Goal: Communication & Community: Answer question/provide support

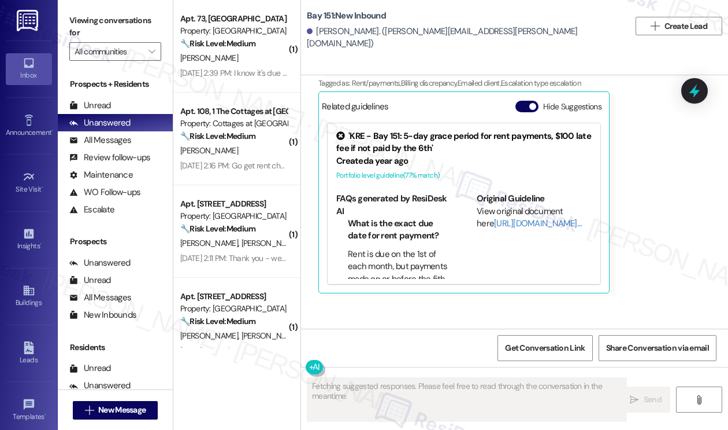
scroll to position [20597, 0]
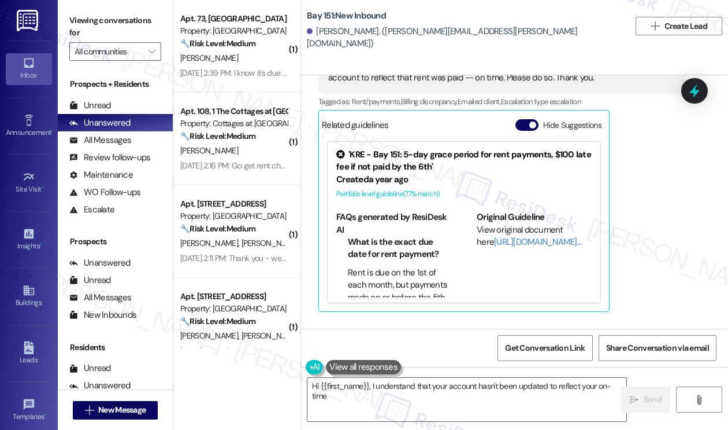
click at [416, 371] on div "Hi [PERSON_NAME], thanks for letting us know that you already received the conf…" at bounding box center [532, 383] width 339 height 25
click at [466, 371] on div "Hi [PERSON_NAME], thanks for letting us know that you already received the conf…" at bounding box center [532, 383] width 339 height 25
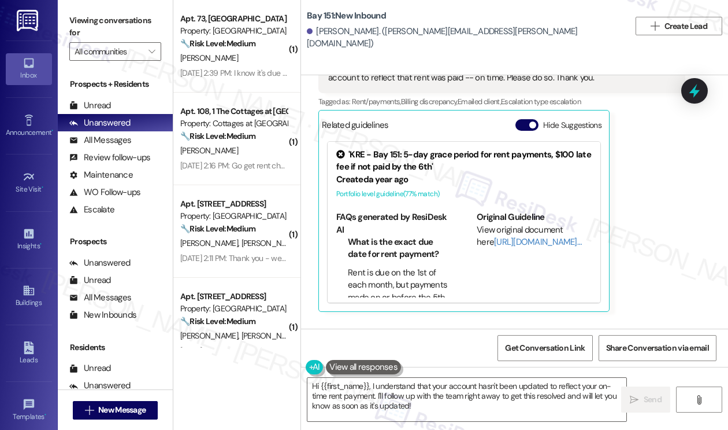
click at [466, 371] on div "Hi [PERSON_NAME], thanks for letting us know that you already received the conf…" at bounding box center [532, 383] width 339 height 25
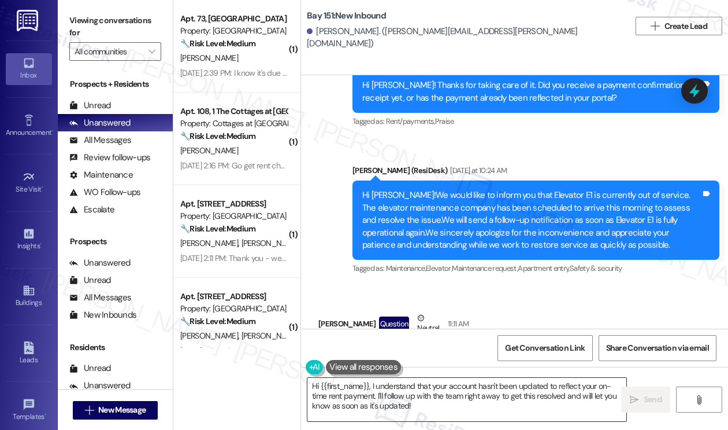
click at [410, 392] on textarea "Hi {{first_name}}, I understand that your account hasn't been updated to reflec…" at bounding box center [467, 399] width 319 height 43
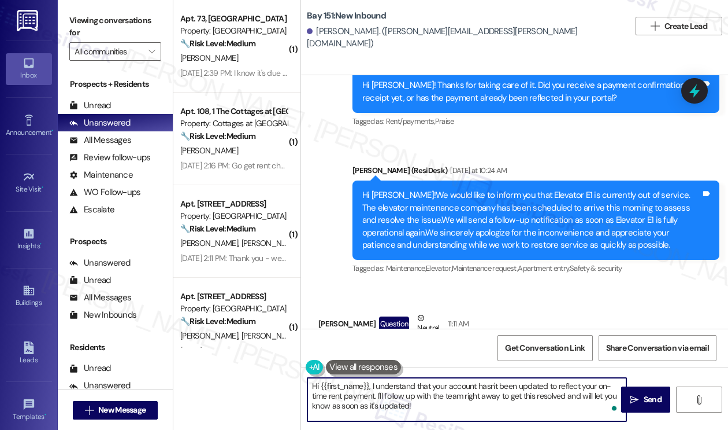
drag, startPoint x: 432, startPoint y: 407, endPoint x: 373, endPoint y: 383, distance: 63.6
click at [373, 383] on textarea "Hi {{first_name}}, I understand that your account hasn't been updated to reflec…" at bounding box center [467, 399] width 319 height 43
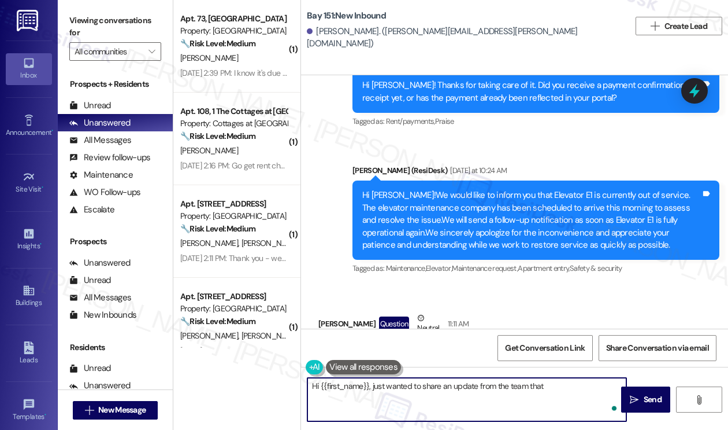
paste textarea "we have not received the payment and there is still a balance on the account."
click at [414, 393] on textarea "Hi {{first_name}}, just wanted to share an update from the team that we have no…" at bounding box center [467, 399] width 319 height 43
click at [509, 406] on textarea "Hi {{first_name}}, just wanted to share an update from the team that we have no…" at bounding box center [467, 399] width 319 height 43
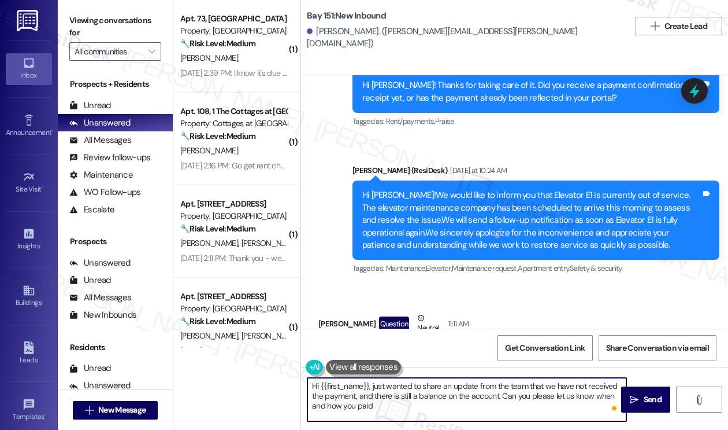
type textarea "Hi {{first_name}}, just wanted to share an update from the team that we have no…"
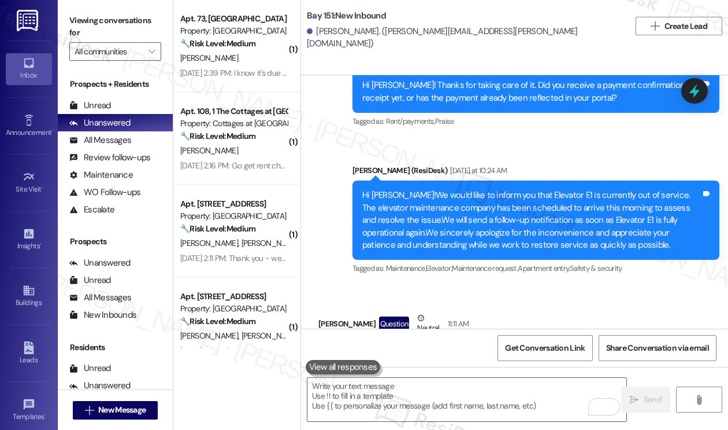
click at [67, 20] on div "Viewing conversations for All communities " at bounding box center [115, 36] width 115 height 72
click at [354, 404] on textarea "To enrich screen reader interactions, please activate Accessibility in Grammarl…" at bounding box center [467, 399] width 319 height 43
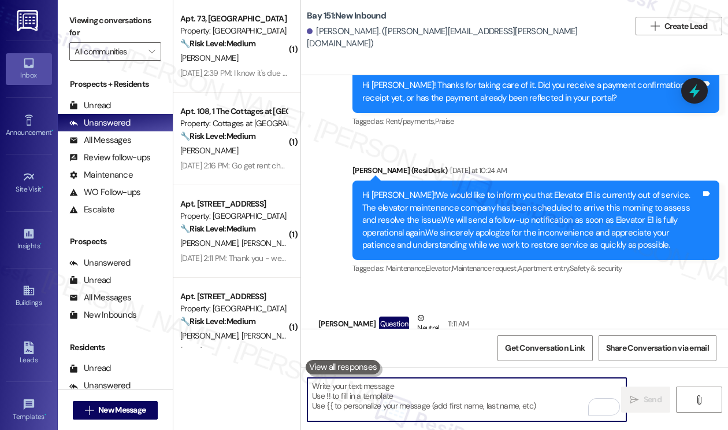
paste textarea "I just wanted to share a quick update from the team — we haven’t received the p…"
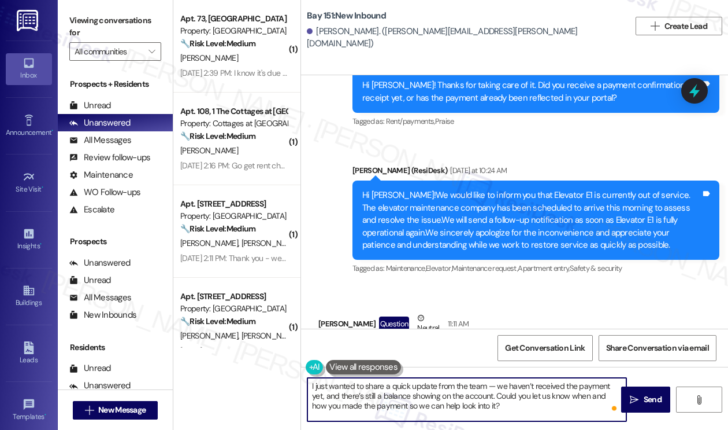
click at [310, 386] on textarea "I just wanted to share a quick update from the team — we haven’t received the p…" at bounding box center [467, 399] width 319 height 43
click at [415, 397] on textarea "Hi [PERSON_NAME], I just wanted to share a quick update from the team — we have…" at bounding box center [467, 399] width 319 height 43
click at [534, 386] on textarea "Hi [PERSON_NAME], I just wanted to share a quick update from the team — we have…" at bounding box center [467, 399] width 319 height 43
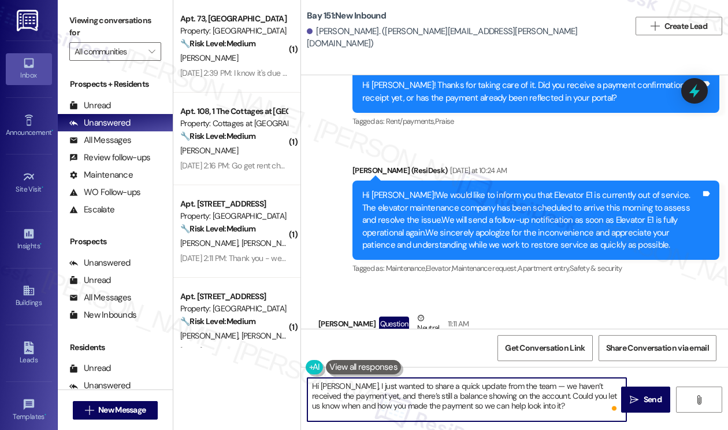
click at [529, 386] on textarea "Hi [PERSON_NAME], I just wanted to share a quick update from the team — we have…" at bounding box center [467, 399] width 319 height 43
click at [532, 386] on textarea "Hi [PERSON_NAME], I just wanted to share a quick update from the team — we have…" at bounding box center [467, 399] width 319 height 43
click at [454, 405] on textarea "Hi [PERSON_NAME], I just wanted to share a quick update from the team that we h…" at bounding box center [467, 399] width 319 height 43
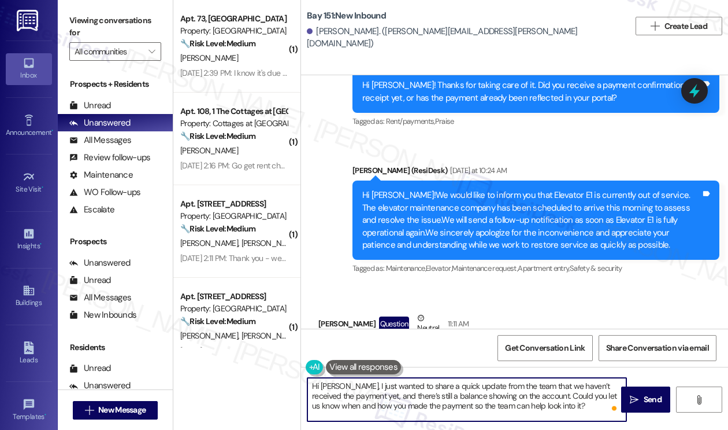
click at [565, 407] on textarea "Hi [PERSON_NAME], I just wanted to share a quick update from the team that we h…" at bounding box center [467, 399] width 319 height 43
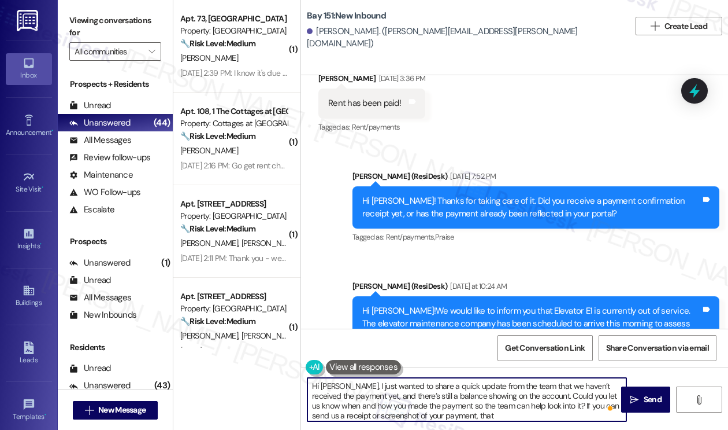
scroll to position [2, 0]
drag, startPoint x: 556, startPoint y: 406, endPoint x: 564, endPoint y: 413, distance: 10.6
click at [564, 413] on textarea "Hi [PERSON_NAME], I just wanted to share a quick update from the team that we h…" at bounding box center [467, 399] width 319 height 43
click at [457, 408] on textarea "Hi [PERSON_NAME], I just wanted to share a quick update from the team that we h…" at bounding box center [467, 399] width 319 height 43
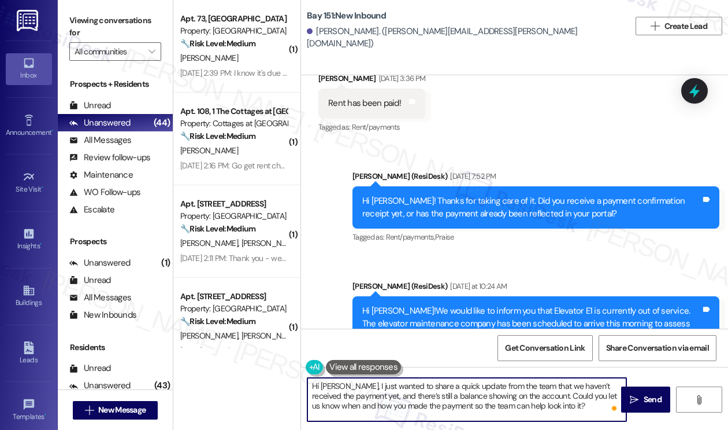
click at [457, 408] on textarea "Hi [PERSON_NAME], I just wanted to share a quick update from the team that we h…" at bounding box center [467, 399] width 319 height 43
drag, startPoint x: 518, startPoint y: 406, endPoint x: 583, endPoint y: 404, distance: 64.8
click at [583, 404] on textarea "Hi [PERSON_NAME], I just wanted to share a quick update from the team that we h…" at bounding box center [467, 399] width 319 height 43
type textarea "Hi [PERSON_NAME], I just wanted to share a quick update from the team that we h…"
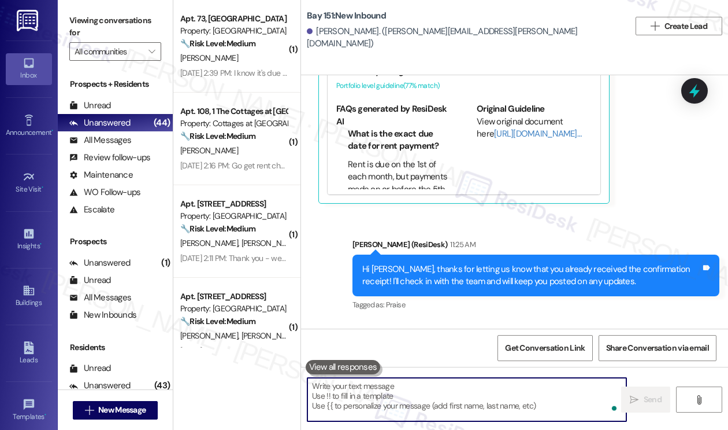
scroll to position [20770, 0]
